Goal: Task Accomplishment & Management: Complete application form

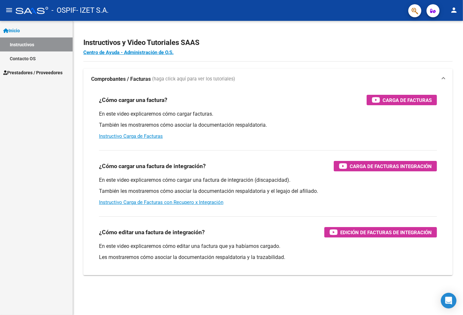
click at [23, 72] on span "Prestadores / Proveedores" at bounding box center [32, 72] width 59 height 7
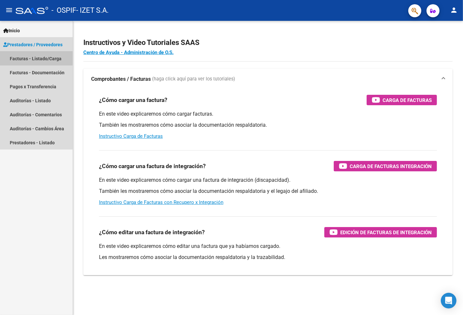
click at [31, 60] on link "Facturas - Listado/Carga" at bounding box center [36, 58] width 73 height 14
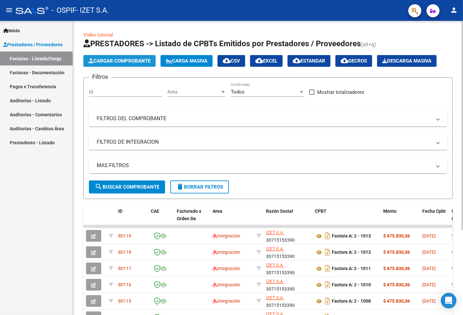
click at [131, 64] on button "Cargar Comprobante" at bounding box center [119, 61] width 72 height 12
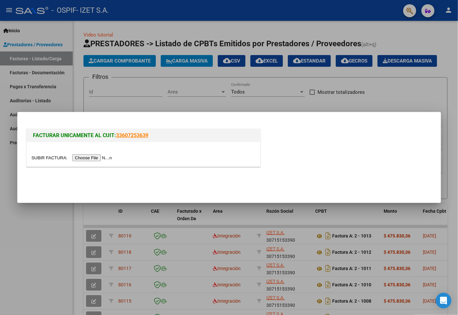
click at [44, 233] on div at bounding box center [229, 157] width 458 height 315
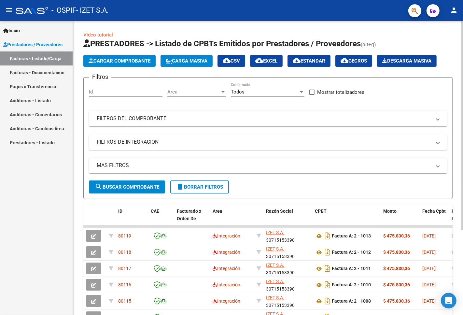
click at [135, 120] on mat-panel-title "FILTROS DEL COMPROBANTE" at bounding box center [264, 118] width 335 height 7
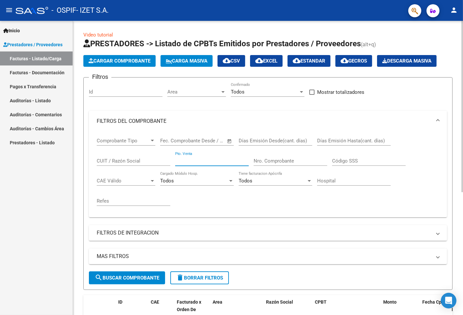
click at [213, 162] on input "Pto. Venta" at bounding box center [212, 161] width 74 height 6
type input "2"
click at [259, 164] on div "Nro. Comprobante" at bounding box center [291, 159] width 74 height 14
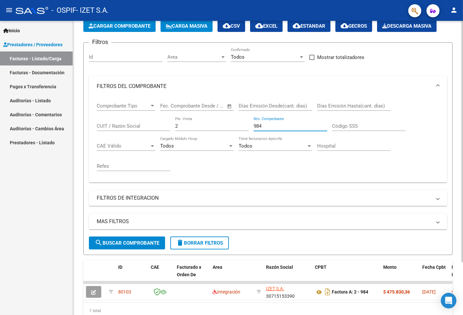
scroll to position [64, 0]
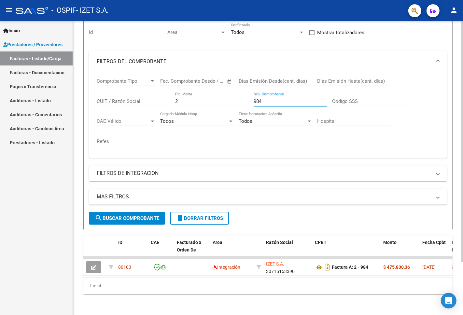
type input "984"
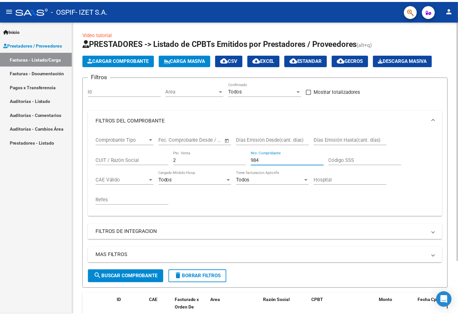
scroll to position [0, 0]
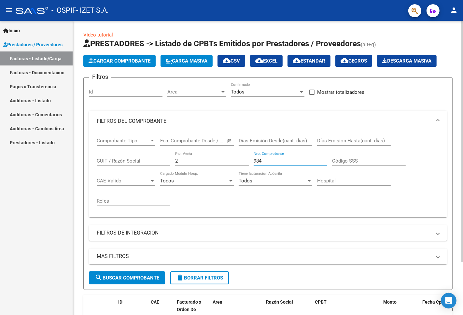
click at [132, 61] on span "Cargar Comprobante" at bounding box center [120, 61] width 62 height 6
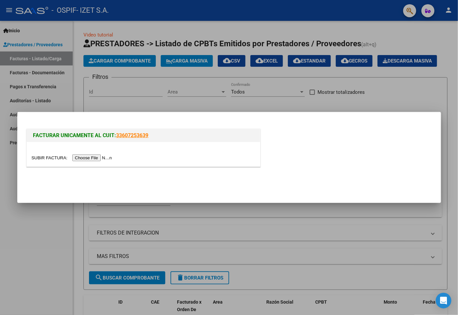
click at [90, 157] on input "file" at bounding box center [73, 157] width 82 height 7
click at [99, 158] on input "file" at bounding box center [73, 157] width 82 height 7
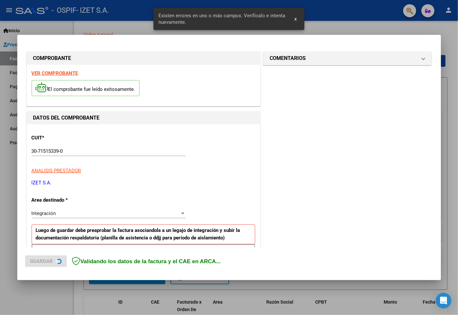
scroll to position [112, 0]
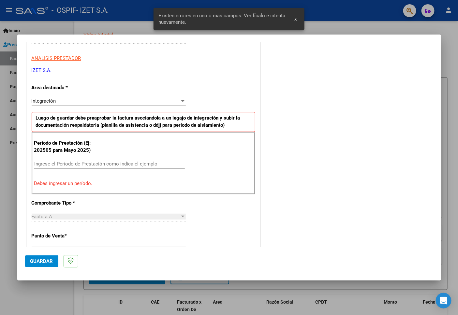
click at [47, 160] on div "Ingrese el Período de Prestación como indica el ejemplo" at bounding box center [109, 164] width 150 height 10
click at [50, 164] on input "Ingrese el Período de Prestación como indica el ejemplo" at bounding box center [109, 164] width 150 height 6
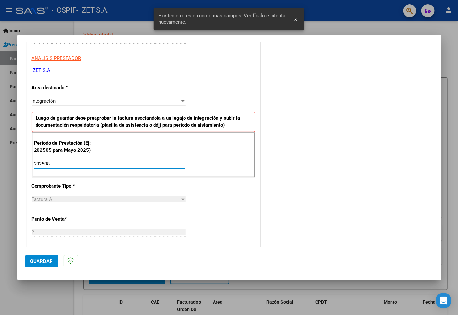
type input "202508"
click at [46, 261] on span "Guardar" at bounding box center [41, 261] width 23 height 6
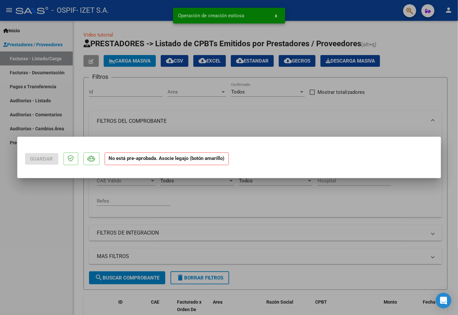
scroll to position [0, 0]
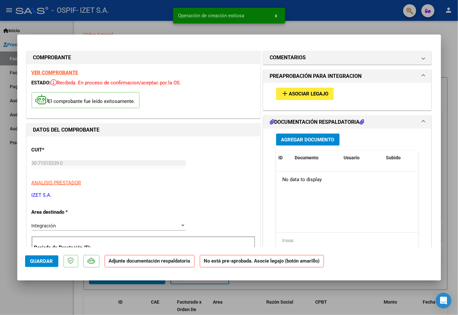
click at [305, 95] on span "Asociar Legajo" at bounding box center [308, 94] width 39 height 6
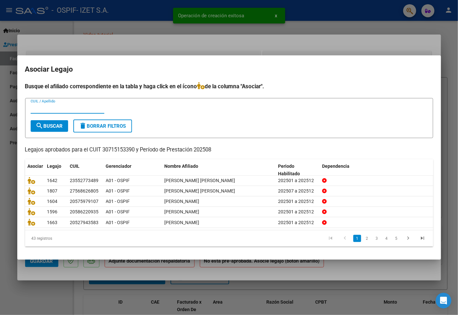
click at [46, 109] on input "CUIL / Apellido" at bounding box center [68, 109] width 74 height 6
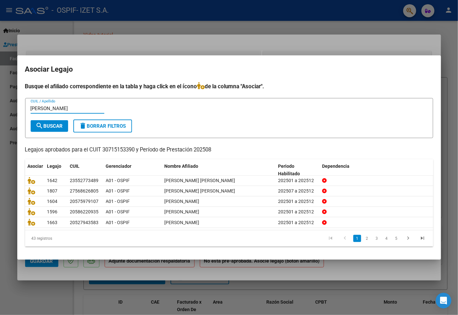
type input "[PERSON_NAME]"
click at [61, 124] on span "search Buscar" at bounding box center [49, 126] width 27 height 6
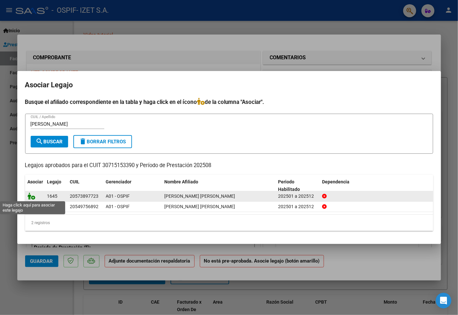
click at [33, 197] on icon at bounding box center [32, 195] width 8 height 7
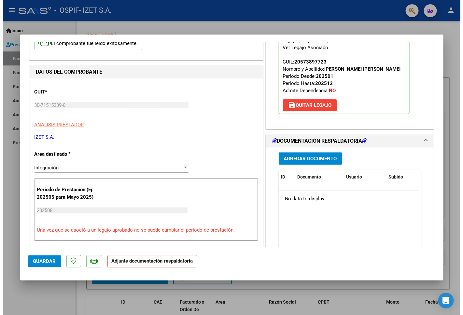
scroll to position [145, 0]
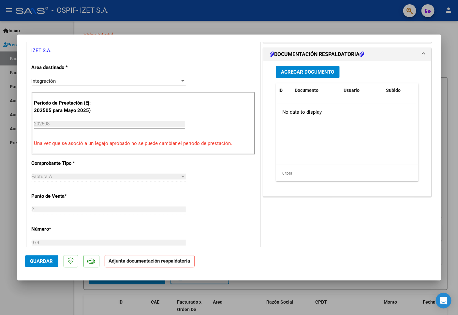
click at [327, 71] on span "Agregar Documento" at bounding box center [307, 72] width 53 height 6
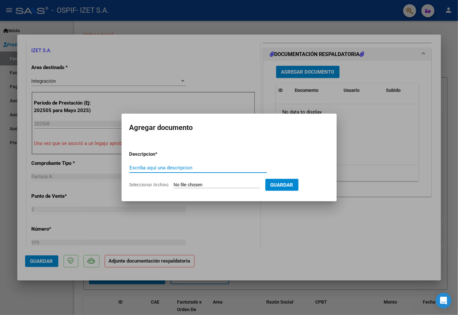
click at [149, 167] on input "Escriba aquí una descripcion" at bounding box center [197, 168] width 137 height 6
type input "AUTO"
click at [208, 186] on input "Seleccionar Archivo" at bounding box center [217, 185] width 86 height 6
type input "C:\fakepath\57389772_ALMANZA_5_202504031219050.pdf"
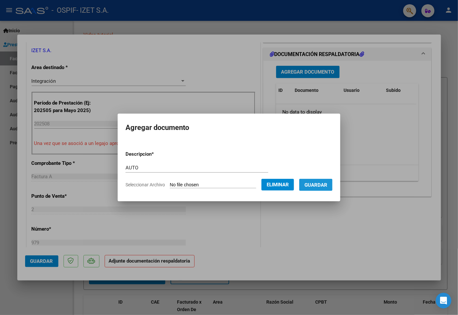
click at [319, 191] on button "Guardar" at bounding box center [315, 185] width 33 height 12
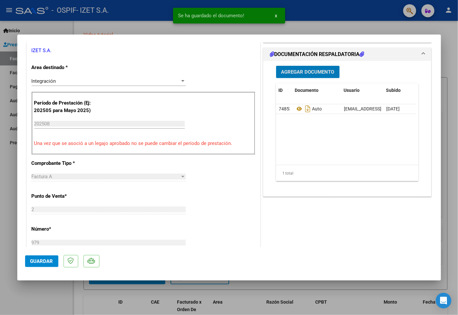
click at [319, 71] on span "Agregar Documento" at bounding box center [307, 72] width 53 height 6
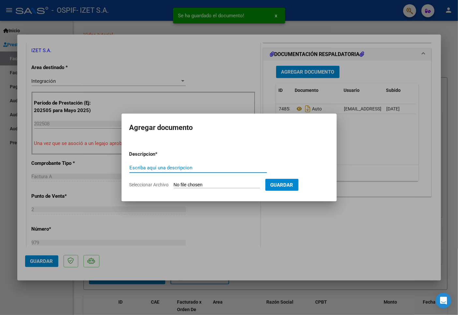
click at [151, 167] on input "Escriba aquí una descripcion" at bounding box center [197, 168] width 137 height 6
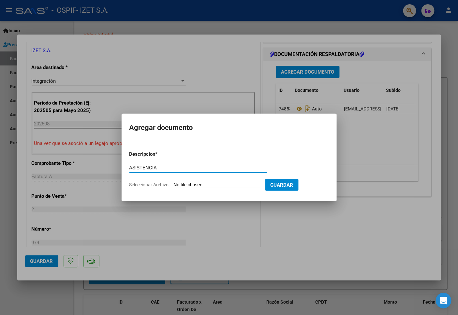
type input "ASISTENCIA"
click at [204, 183] on input "Seleccionar Archivo" at bounding box center [217, 185] width 86 height 6
type input "C:\fakepath\PLANILLA_57389772_ALMANZA_202509092326040.pdf"
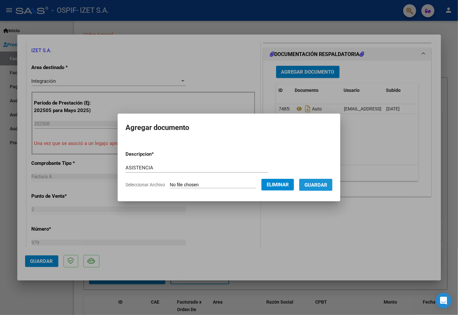
click at [323, 188] on button "Guardar" at bounding box center [315, 185] width 33 height 12
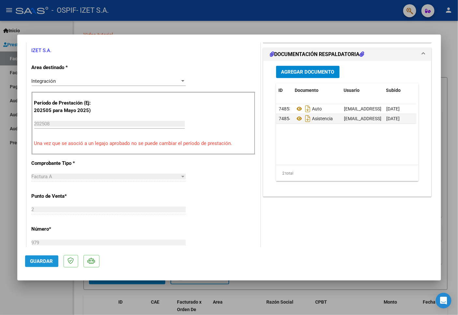
click at [40, 258] on span "Guardar" at bounding box center [41, 261] width 23 height 6
click at [44, 263] on span "Guardar" at bounding box center [41, 261] width 23 height 6
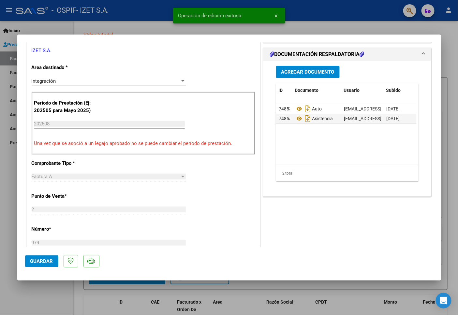
click at [40, 291] on div at bounding box center [229, 157] width 458 height 315
type input "$ 0,00"
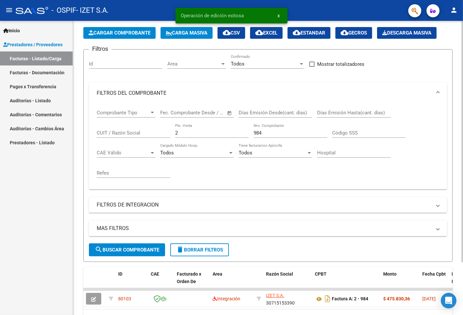
scroll to position [64, 0]
